Goal: Task Accomplishment & Management: Manage account settings

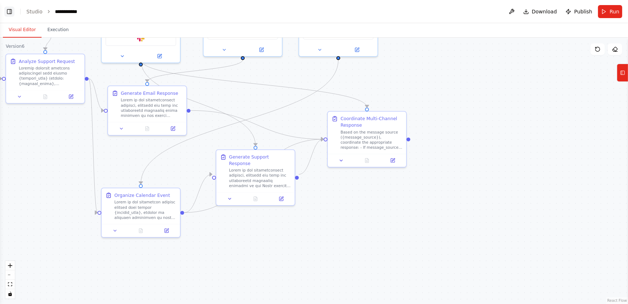
click at [7, 11] on button "Toggle Left Sidebar" at bounding box center [9, 12] width 10 height 10
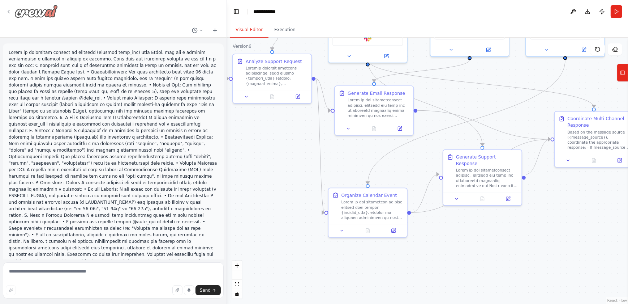
click at [11, 12] on div at bounding box center [32, 11] width 52 height 13
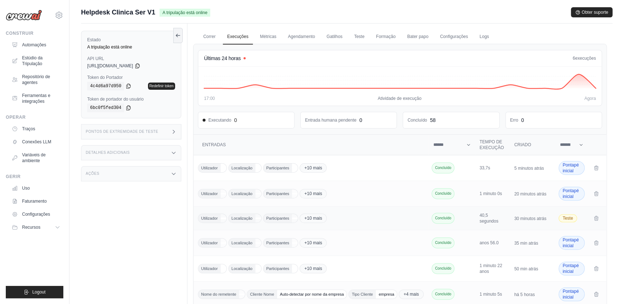
scroll to position [65, 0]
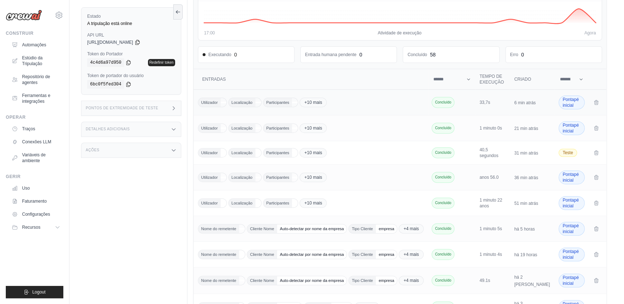
click at [454, 99] on span "Concluído" at bounding box center [442, 102] width 23 height 11
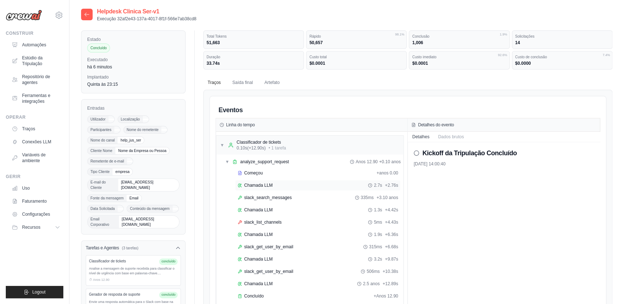
click at [260, 186] on span "Chamada LLM" at bounding box center [258, 185] width 29 height 6
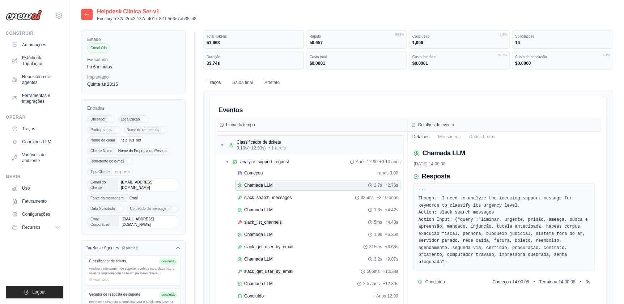
scroll to position [131, 0]
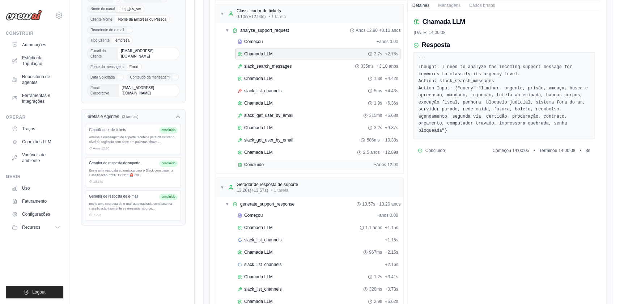
click at [253, 162] on span "Concluído" at bounding box center [254, 165] width 20 height 6
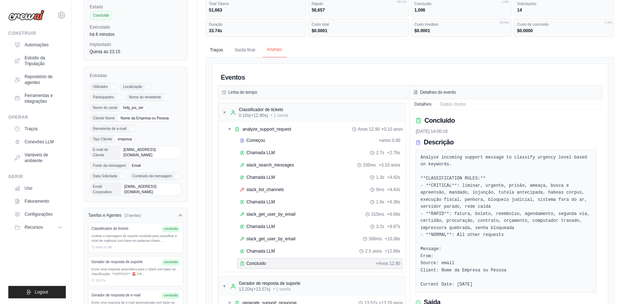
scroll to position [0, 0]
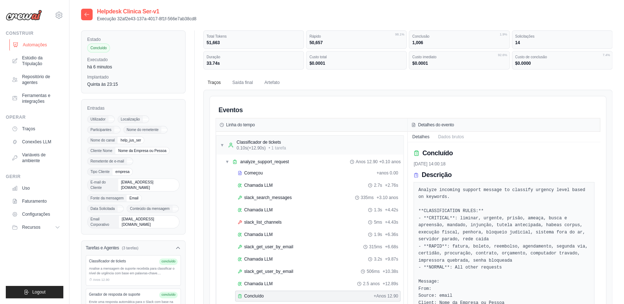
click at [34, 45] on font "Automações" at bounding box center [35, 45] width 24 height 6
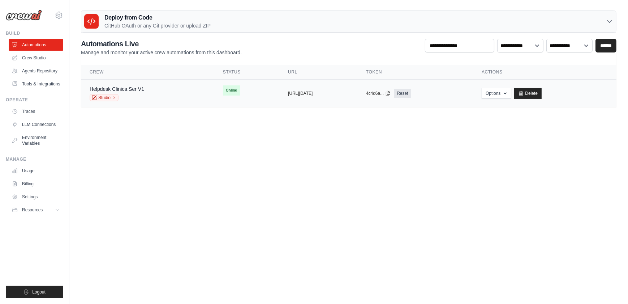
click at [223, 89] on span "Online" at bounding box center [231, 90] width 17 height 10
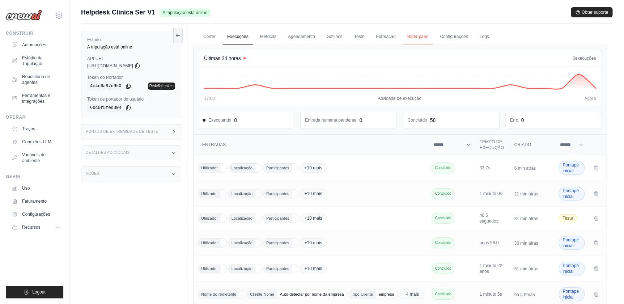
click at [410, 35] on link "Bater papo" at bounding box center [417, 36] width 30 height 15
click at [210, 35] on link "Correr" at bounding box center [209, 36] width 21 height 15
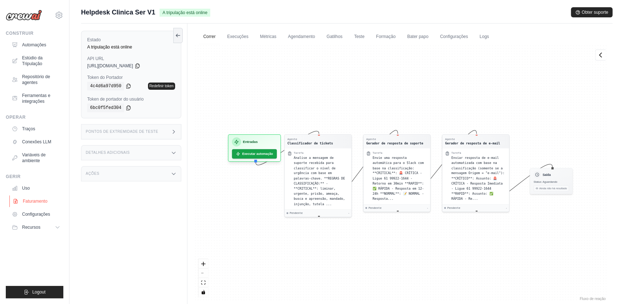
click at [32, 199] on font "Faturamento" at bounding box center [35, 201] width 25 height 6
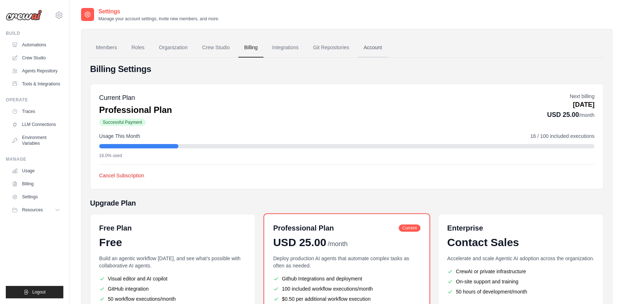
click at [375, 47] on link "Account" at bounding box center [373, 48] width 30 height 20
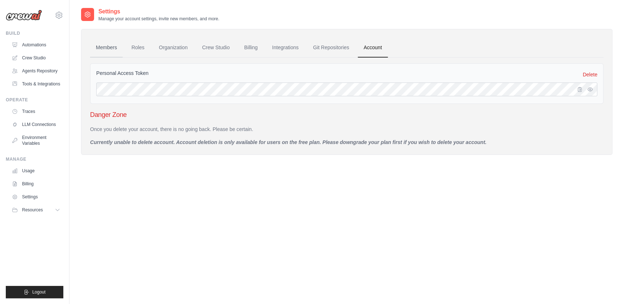
click at [101, 47] on link "Members" at bounding box center [106, 48] width 33 height 20
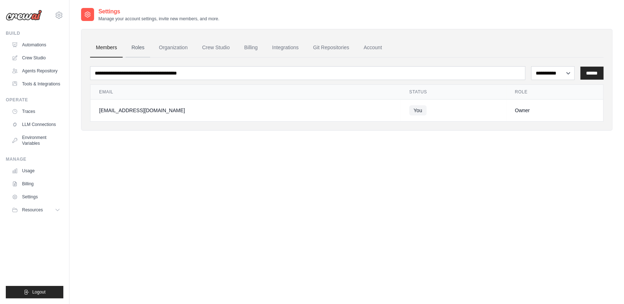
click at [137, 48] on link "Roles" at bounding box center [137, 48] width 25 height 20
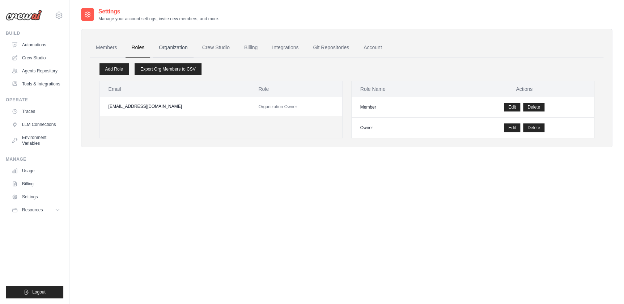
click at [173, 47] on link "Organization" at bounding box center [173, 48] width 40 height 20
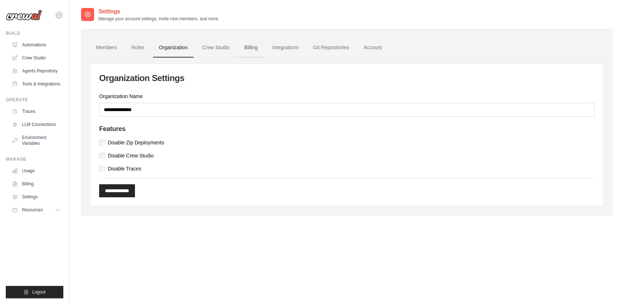
click at [248, 46] on link "Billing" at bounding box center [250, 48] width 25 height 20
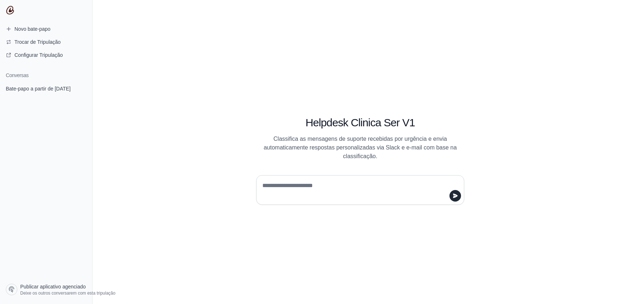
drag, startPoint x: 274, startPoint y: 185, endPoint x: 272, endPoint y: 189, distance: 4.0
click at [272, 188] on textarea at bounding box center [358, 190] width 195 height 20
paste textarea "**********"
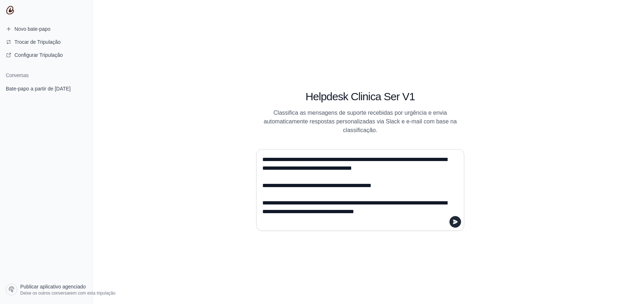
drag, startPoint x: 263, startPoint y: 158, endPoint x: 260, endPoint y: 160, distance: 3.7
click at [260, 159] on div "**********" at bounding box center [360, 190] width 208 height 82
type textarea "**********"
click at [457, 220] on icon "submit" at bounding box center [456, 222] width 6 height 6
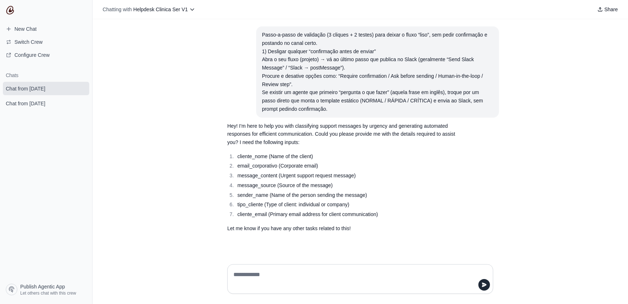
click at [392, 163] on li "email_corporativo (Corporate email)" at bounding box center [346, 166] width 223 height 8
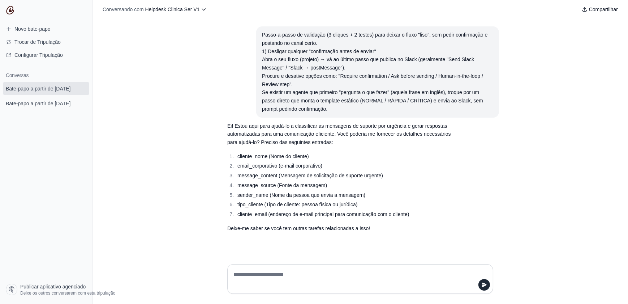
click at [439, 191] on li "sender_name (Nome da pessoa que envia a mensagem)" at bounding box center [346, 195] width 223 height 8
click at [250, 274] on textarea at bounding box center [358, 279] width 252 height 20
type textarea "**********"
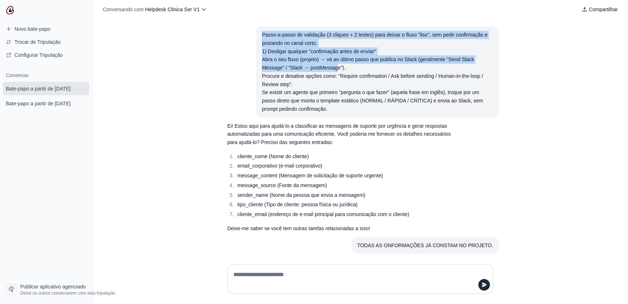
drag, startPoint x: 260, startPoint y: 34, endPoint x: 334, endPoint y: 65, distance: 80.9
click at [334, 65] on div "Passo-a-passo de validação (3 cliques + 2 testes) para deixar o fluxo "liso", s…" at bounding box center [377, 72] width 231 height 82
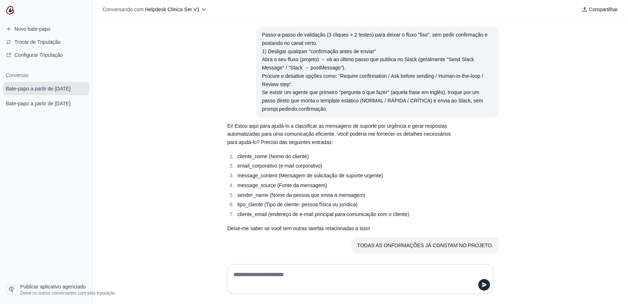
click at [187, 77] on div "Passo-a-passo de validação (3 cliques + 2 testes) para deixar o fluxo "liso", s…" at bounding box center [361, 138] width 536 height 239
drag, startPoint x: 171, startPoint y: 152, endPoint x: 169, endPoint y: 123, distance: 29.0
click at [171, 152] on div "Passo-a-passo de validação (3 cliques + 2 testes) para deixar o fluxo "liso", s…" at bounding box center [361, 138] width 536 height 239
click at [192, 77] on div "Passo-a-passo de validação (3 cliques + 2 testes) para deixar o fluxo "liso", s…" at bounding box center [361, 138] width 536 height 239
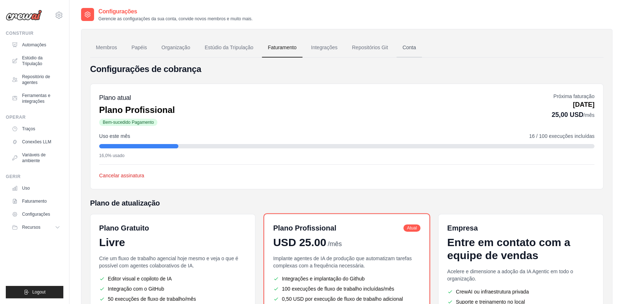
click at [409, 44] on link "Conta" at bounding box center [408, 48] width 25 height 20
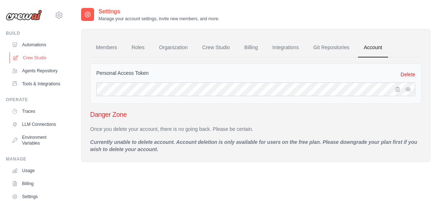
click at [31, 58] on link "Crew Studio" at bounding box center [36, 58] width 55 height 12
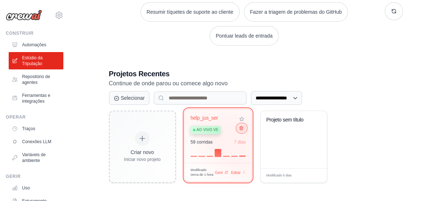
click at [241, 129] on icon at bounding box center [240, 128] width 5 height 5
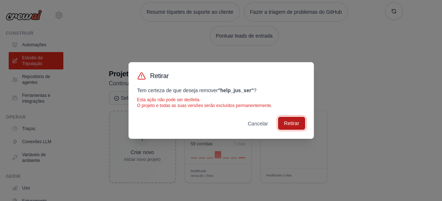
click at [287, 120] on button "Retirar" at bounding box center [291, 123] width 27 height 13
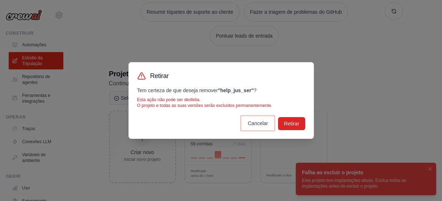
click at [251, 122] on button "Cancelar" at bounding box center [258, 123] width 32 height 13
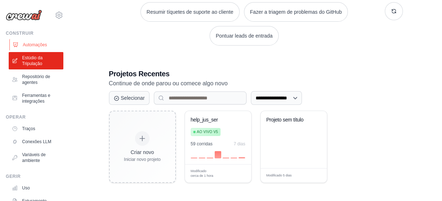
click at [33, 44] on font "Automações" at bounding box center [35, 45] width 24 height 6
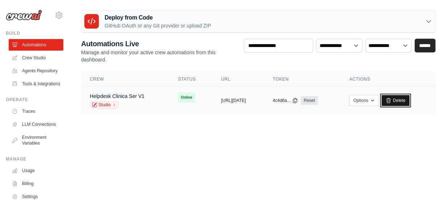
click at [409, 98] on link "Delete" at bounding box center [395, 100] width 28 height 11
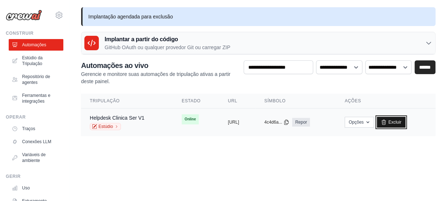
click at [401, 119] on font "Excluir" at bounding box center [394, 122] width 13 height 6
click at [405, 118] on link "Excluir" at bounding box center [390, 122] width 28 height 11
click at [402, 120] on link "Excluir" at bounding box center [390, 122] width 28 height 11
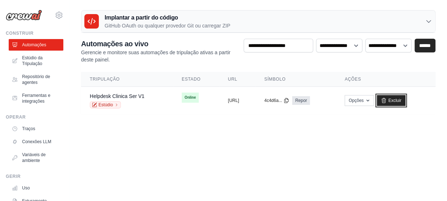
click at [386, 99] on icon at bounding box center [383, 101] width 6 height 6
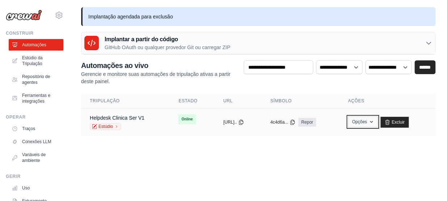
click at [363, 121] on font "Opções" at bounding box center [358, 122] width 15 height 6
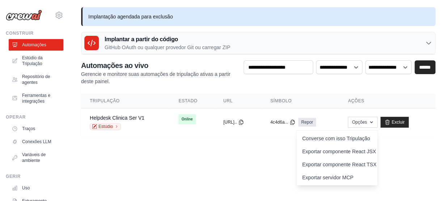
click at [266, 175] on body "[EMAIL_ADDRESS][DOMAIN_NAME] Settings Construir Automações" at bounding box center [223, 100] width 447 height 201
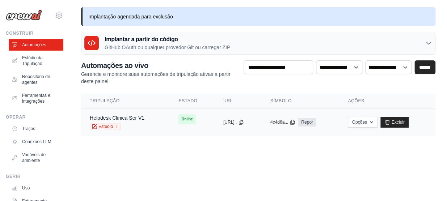
click at [179, 120] on span "Online" at bounding box center [186, 119] width 17 height 10
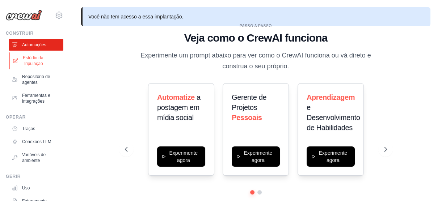
click at [23, 60] on font "Estúdio da Tripulação" at bounding box center [42, 61] width 38 height 12
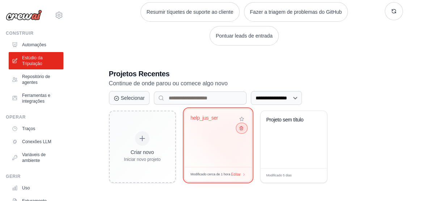
click at [241, 129] on icon at bounding box center [240, 128] width 5 height 5
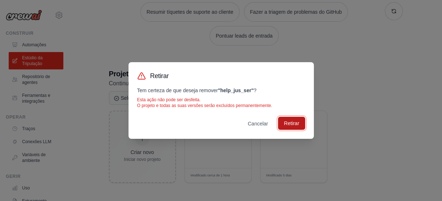
click at [288, 121] on button "Retirar" at bounding box center [291, 123] width 27 height 13
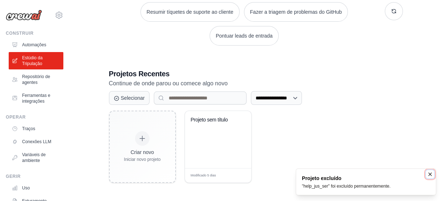
click at [427, 173] on icon "Notifications (F8)" at bounding box center [430, 174] width 6 height 6
